Goal: Find specific page/section: Find specific page/section

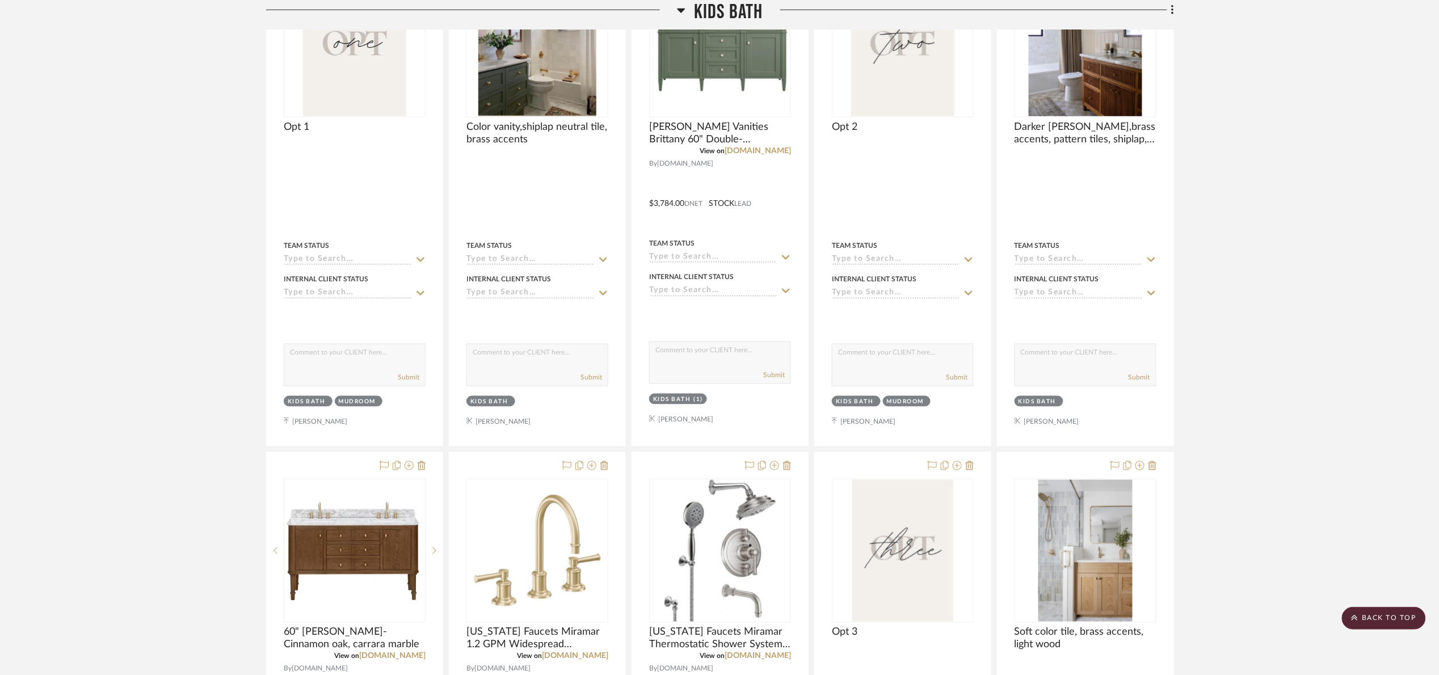
scroll to position [443, 0]
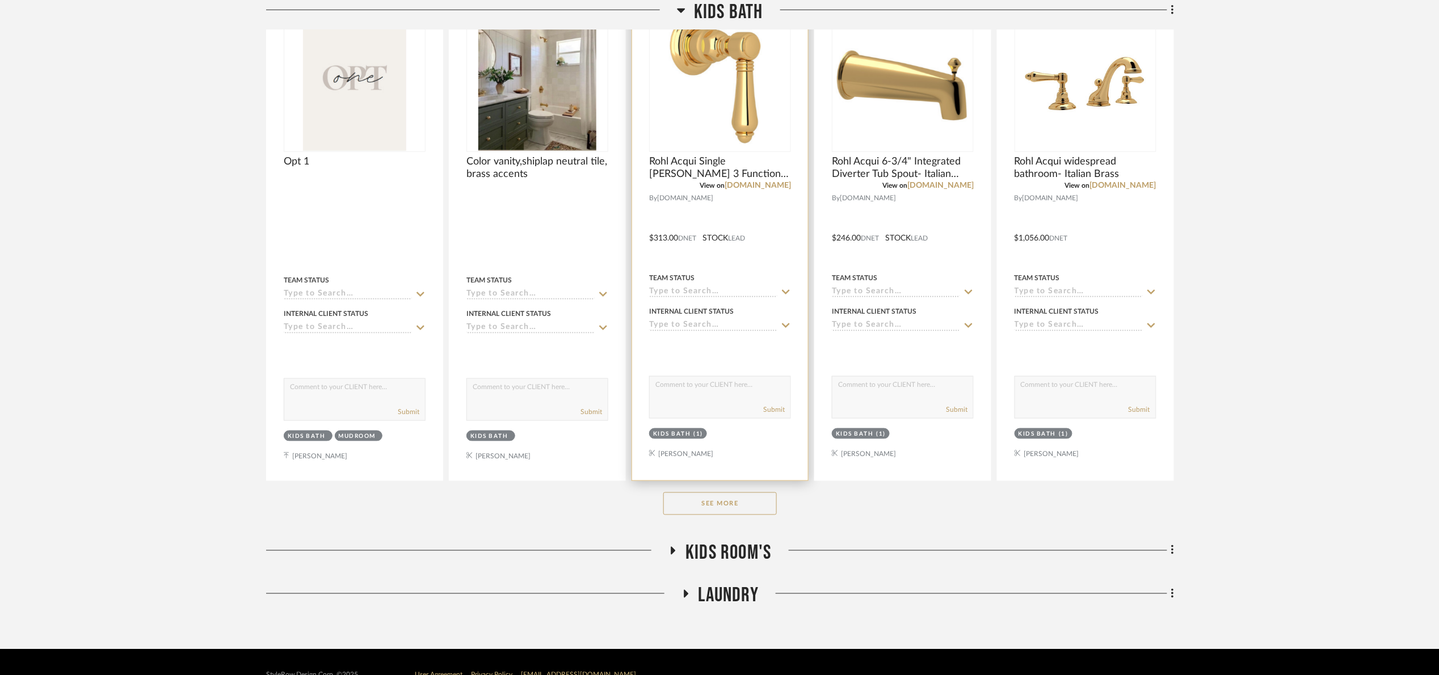
scroll to position [273, 0]
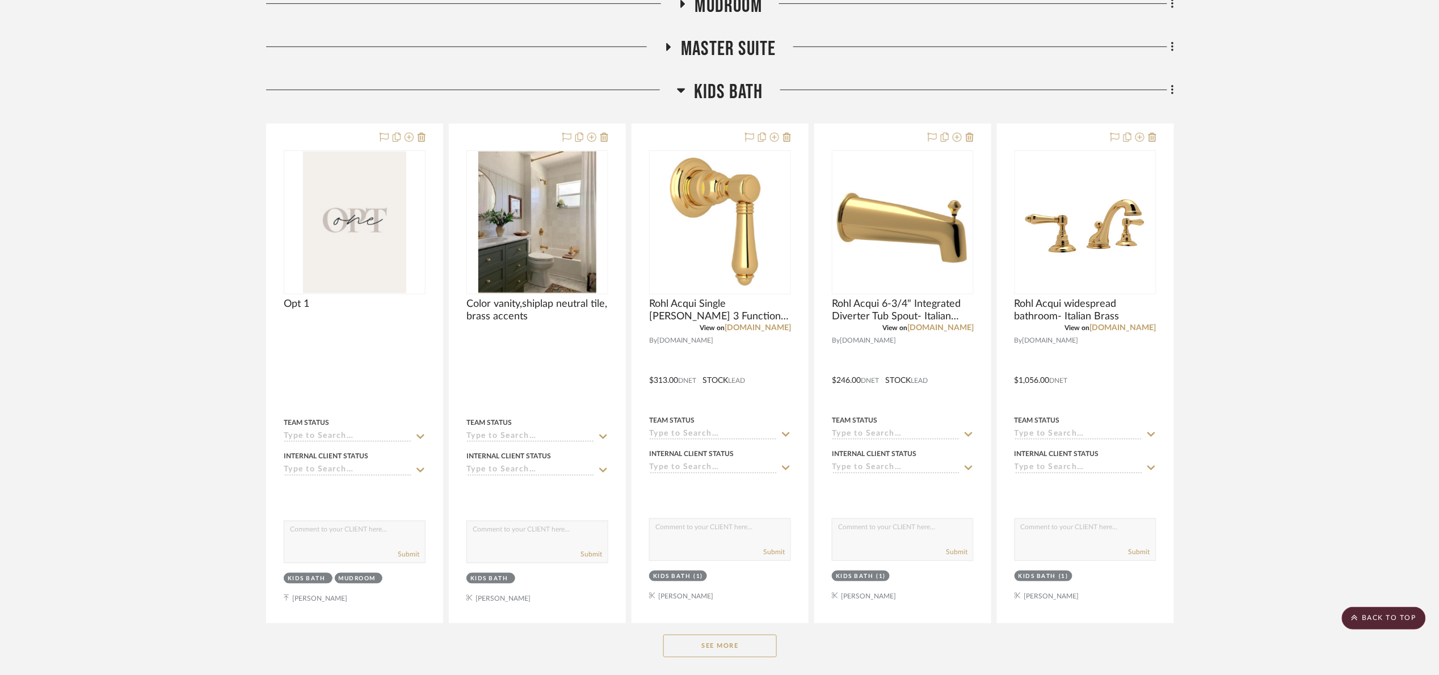
click at [744, 640] on button "See More" at bounding box center [720, 646] width 114 height 23
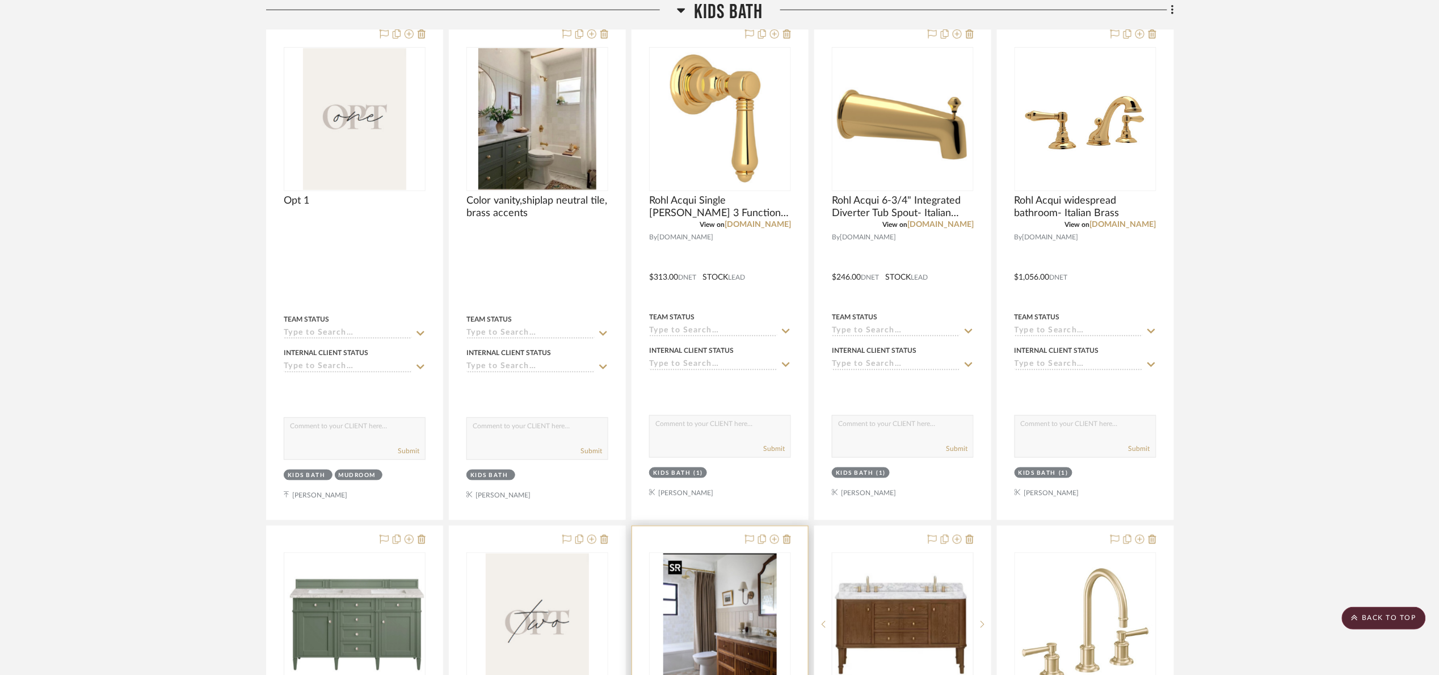
scroll to position [358, 0]
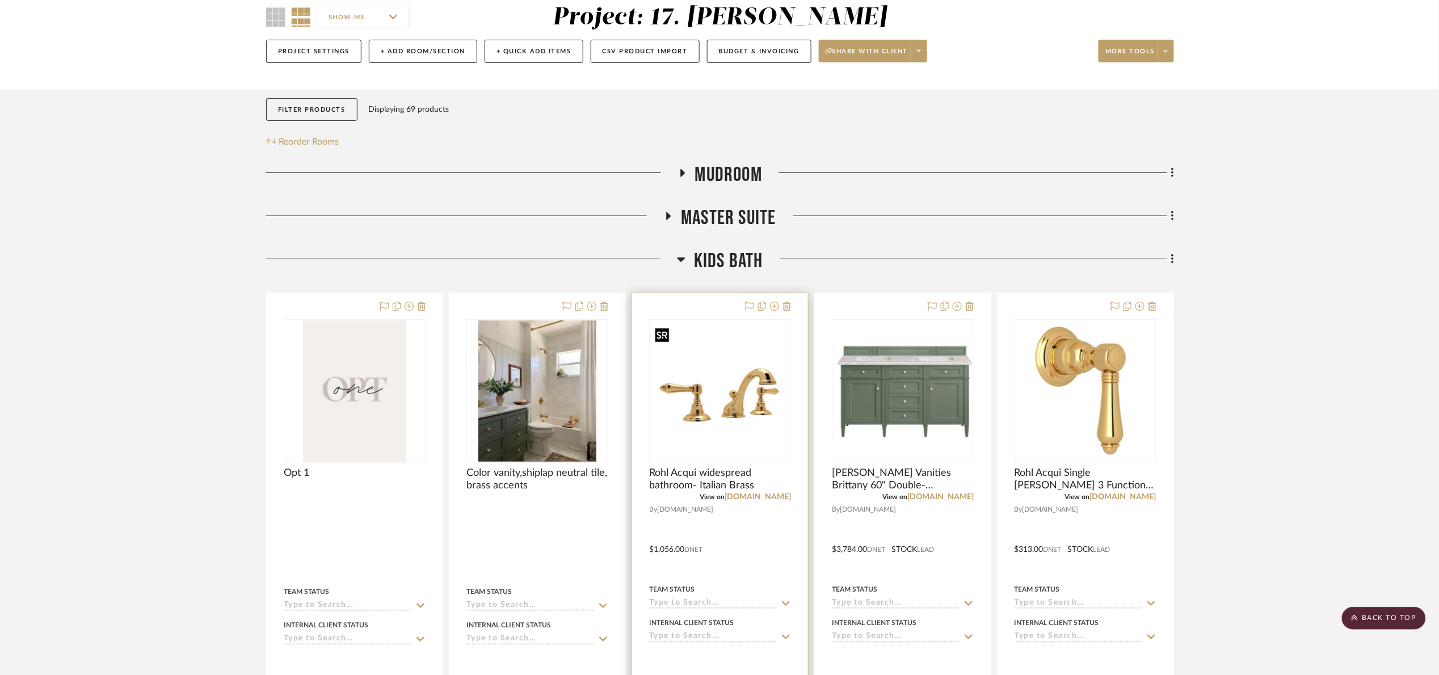
scroll to position [103, 0]
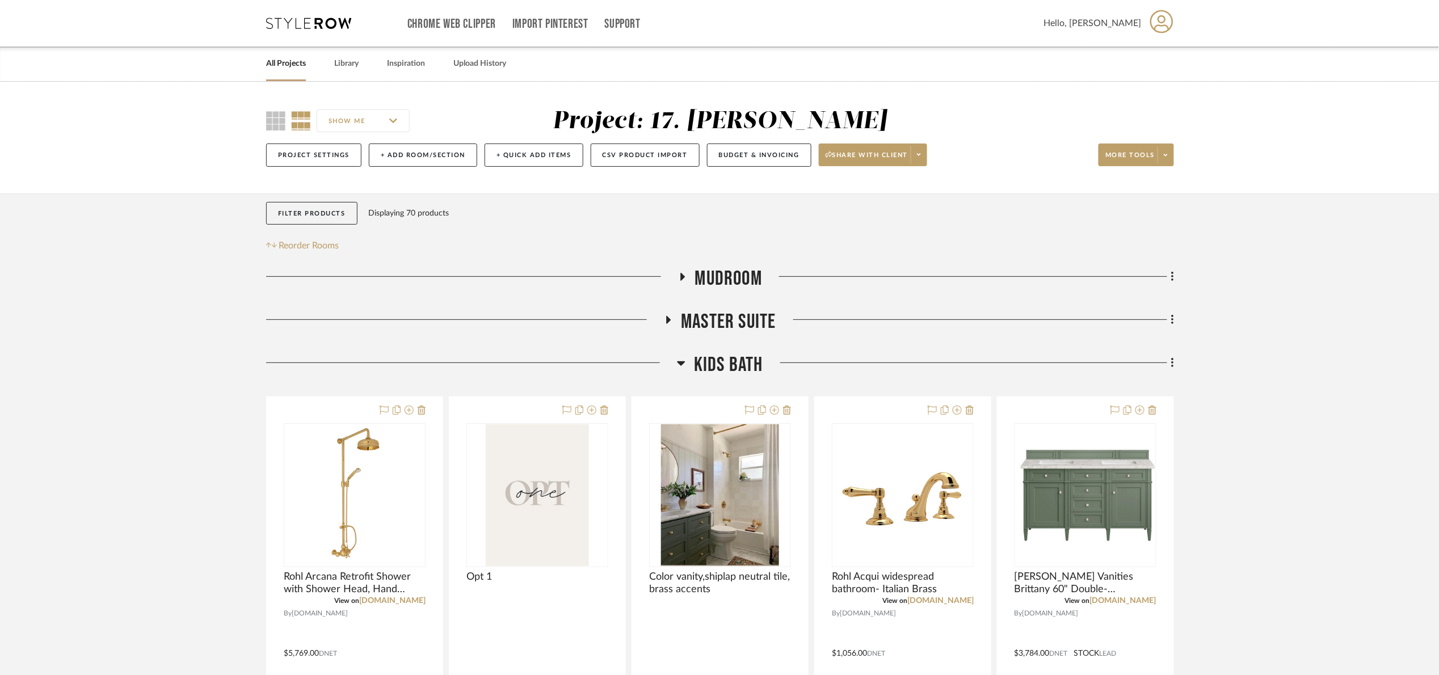
click at [1333, 337] on project-details-page "SHOW ME Project: 17. [PERSON_NAME] Project Settings + Add Room/Section + Quick …" at bounding box center [719, 574] width 1439 height 984
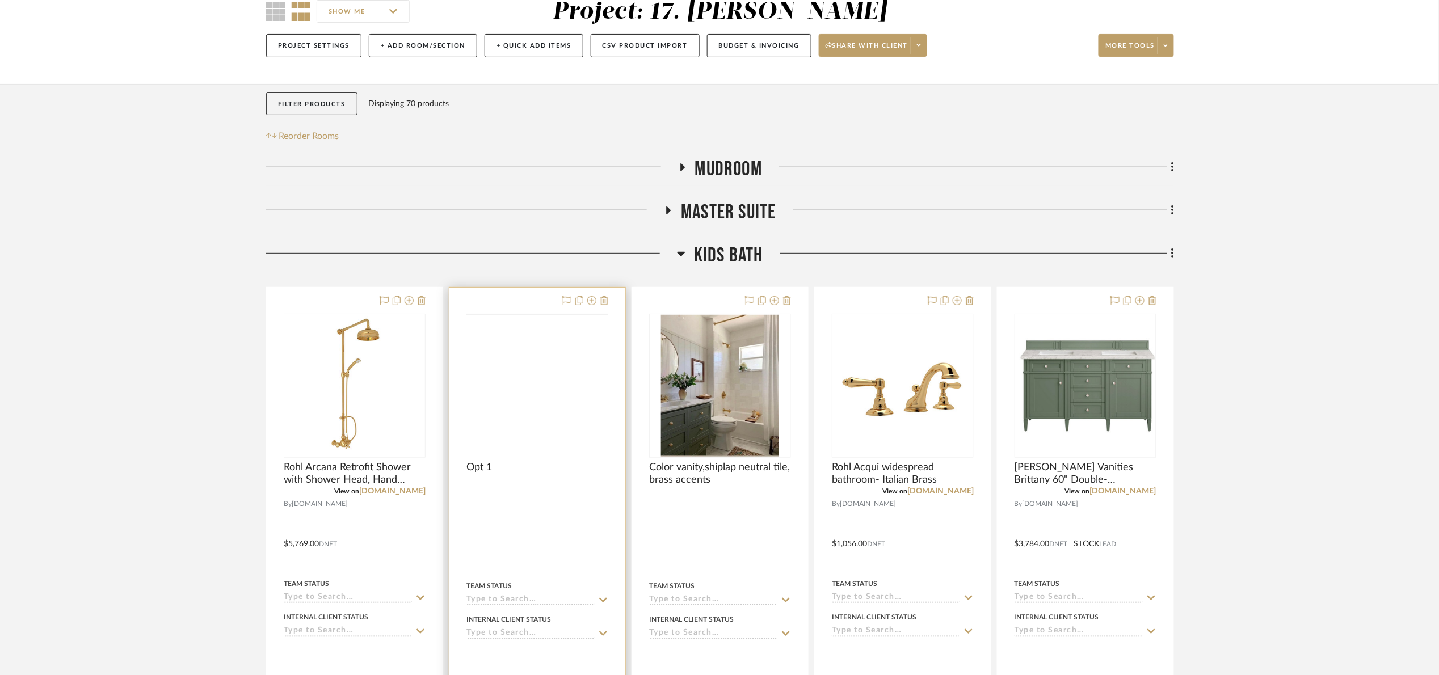
scroll to position [443, 0]
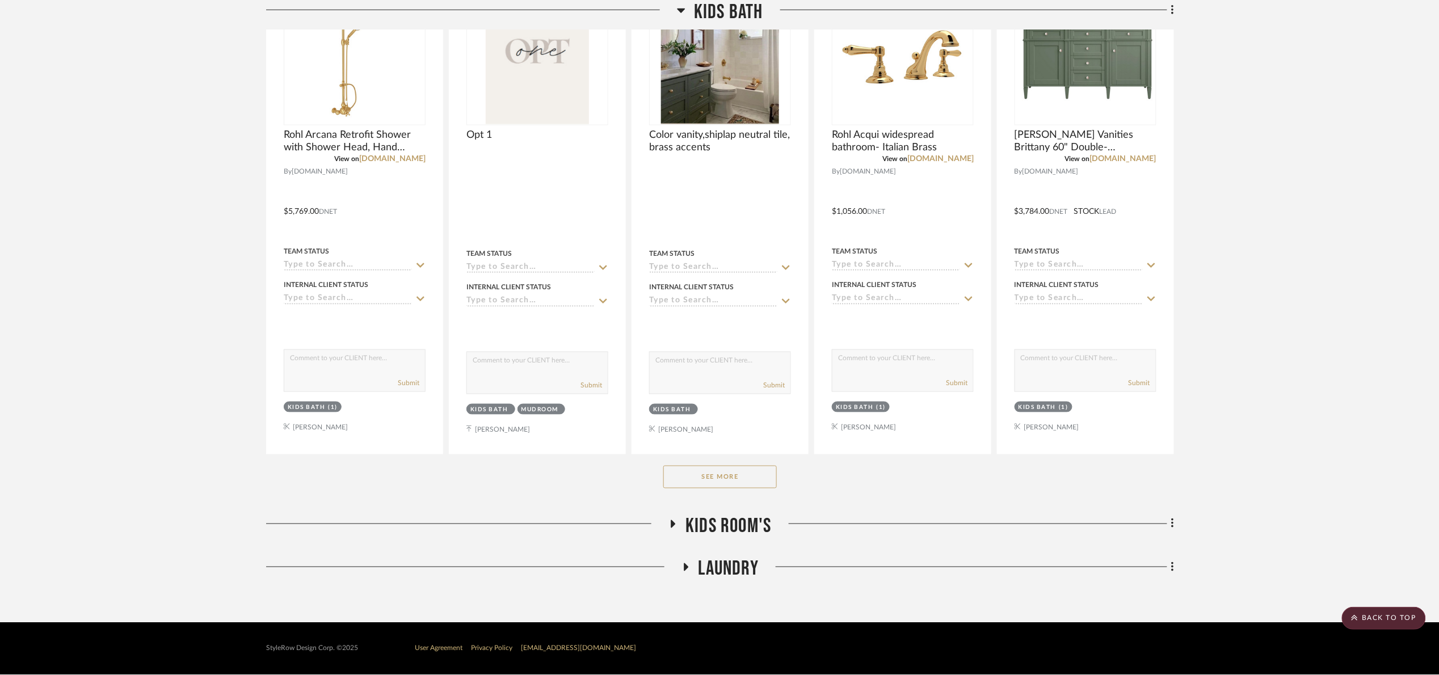
drag, startPoint x: 717, startPoint y: 485, endPoint x: 702, endPoint y: 468, distance: 23.0
click at [717, 484] on button "See More" at bounding box center [720, 477] width 114 height 23
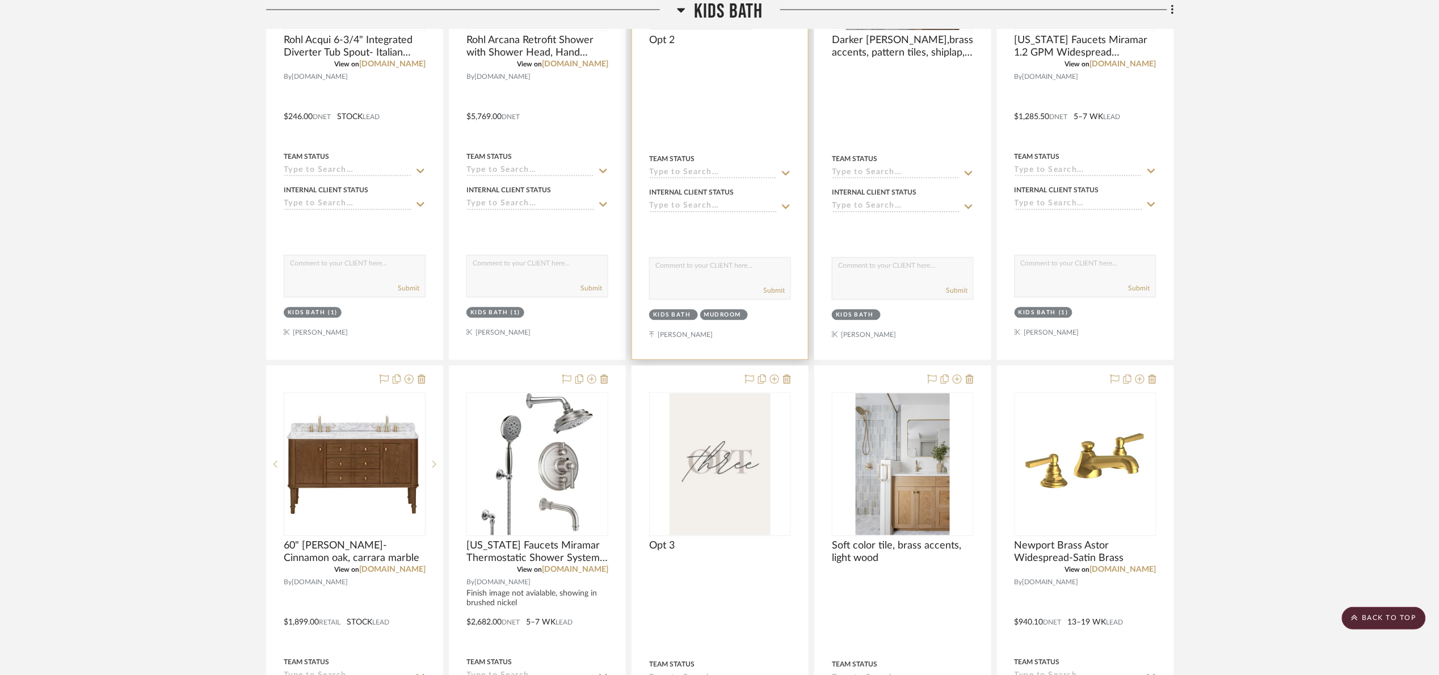
scroll to position [939, 0]
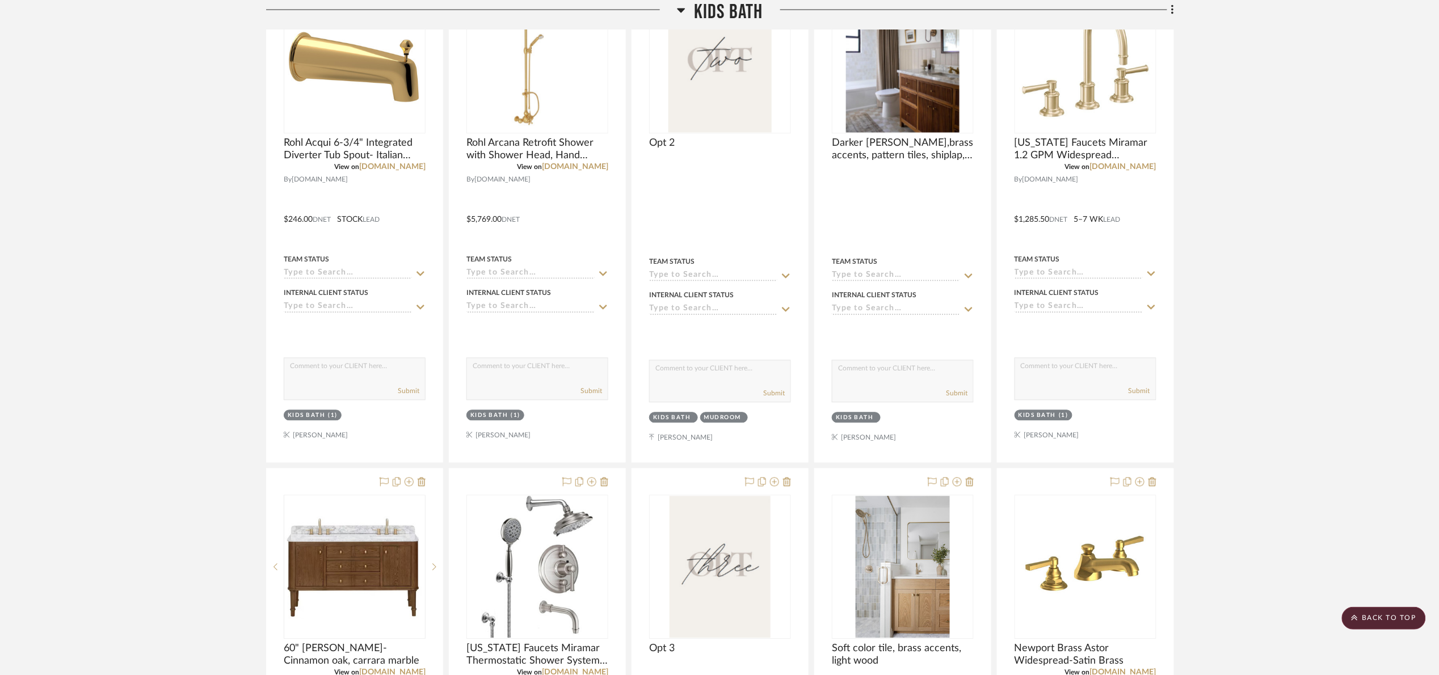
click at [730, 10] on span "Kids Bath" at bounding box center [728, 12] width 69 height 24
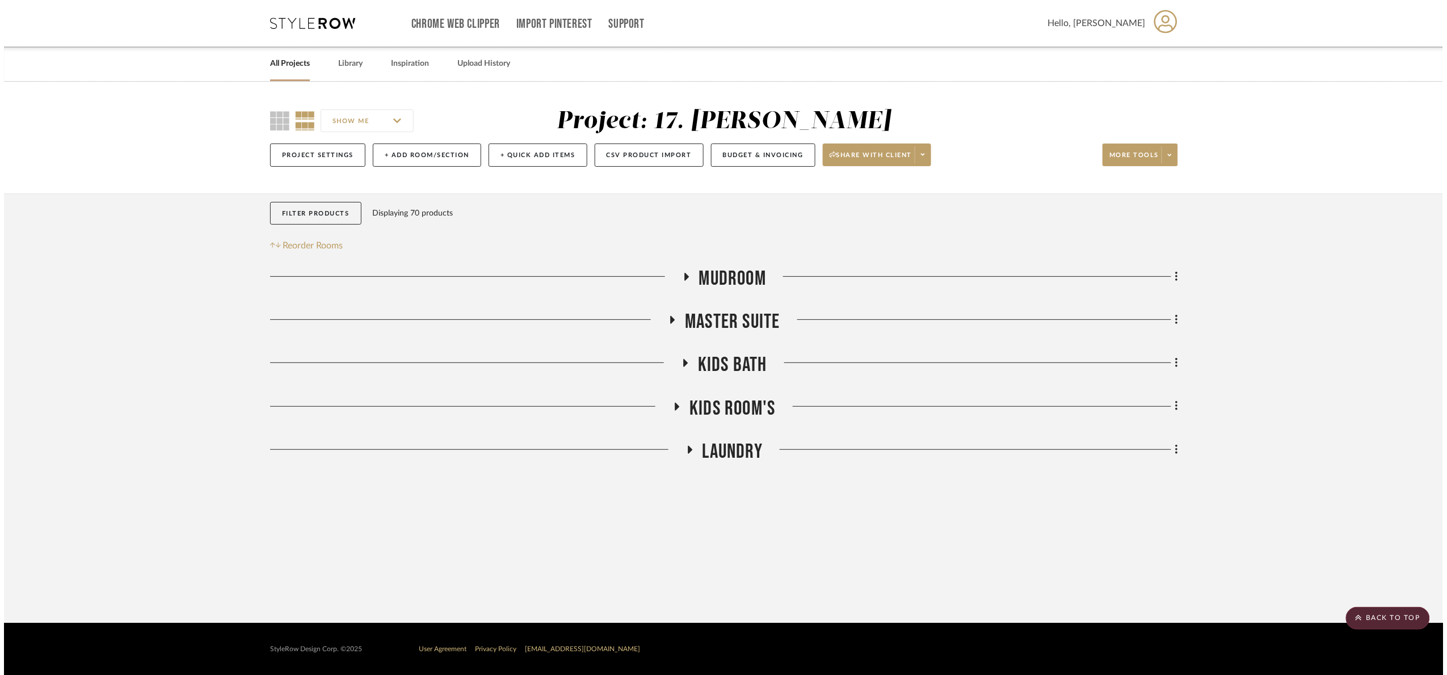
scroll to position [0, 0]
